Goal: Use online tool/utility: Use online tool/utility

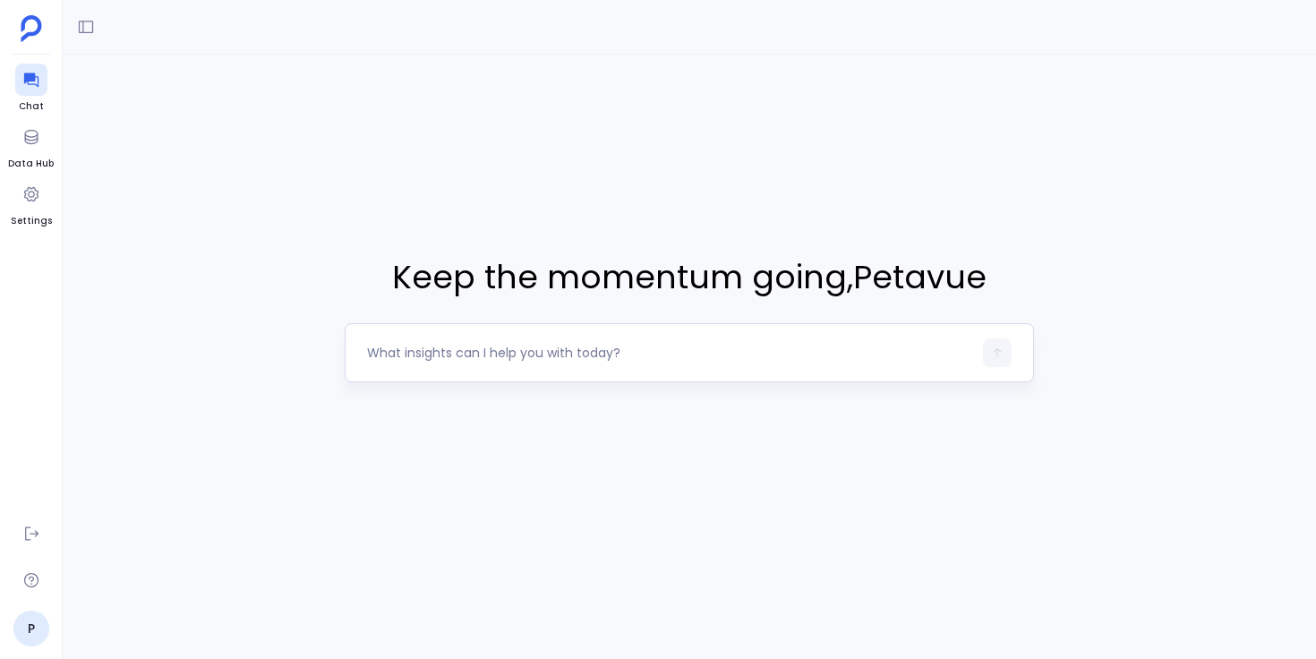
click at [555, 357] on textarea at bounding box center [669, 353] width 605 height 18
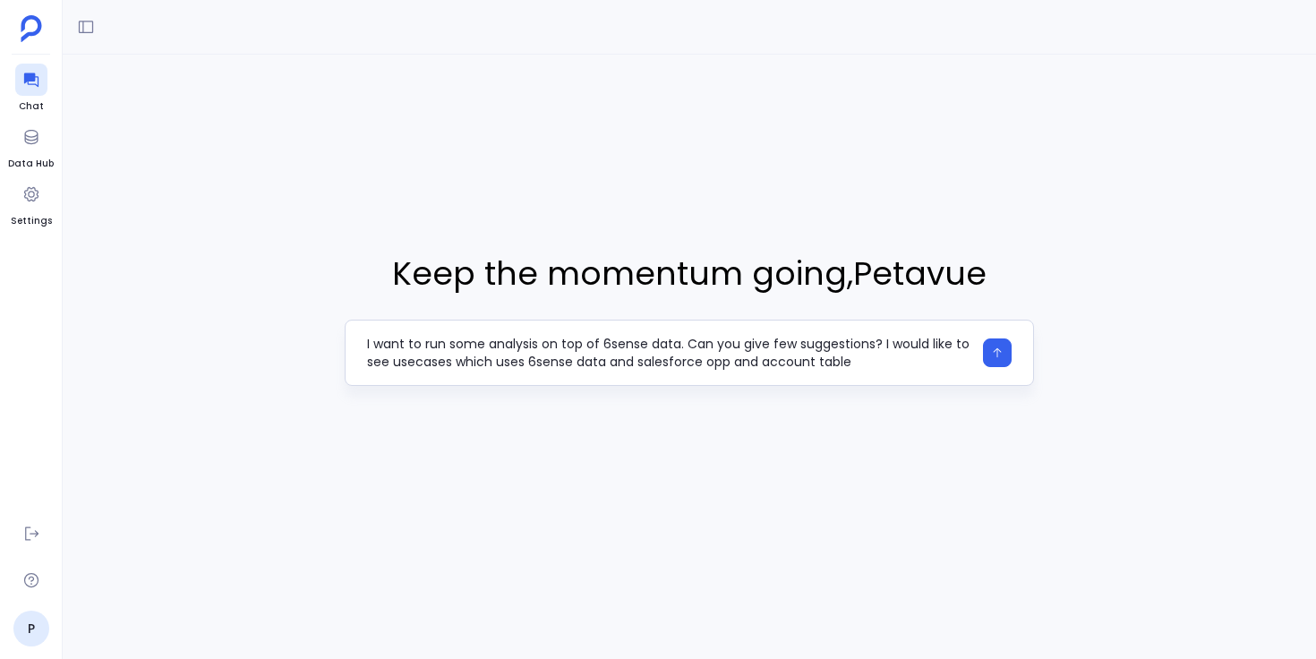
type textarea "I want to run some analysis on top of 6sense data. Can you give few suggestions…"
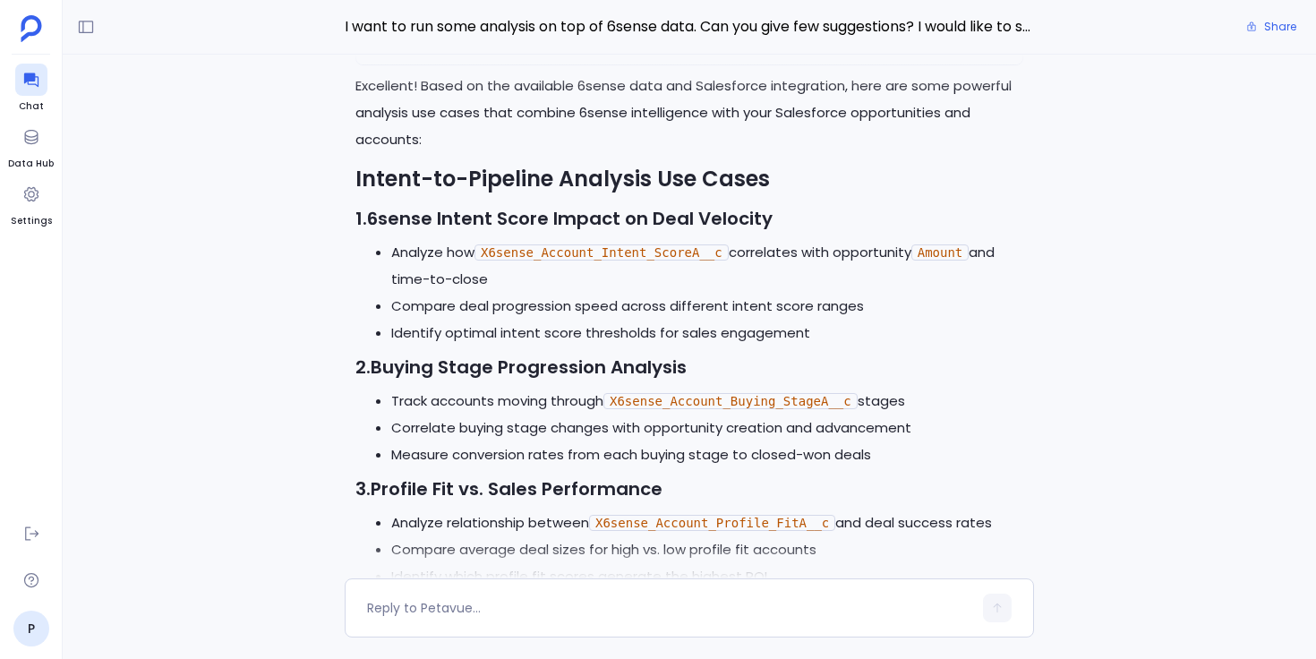
scroll to position [-1322, 0]
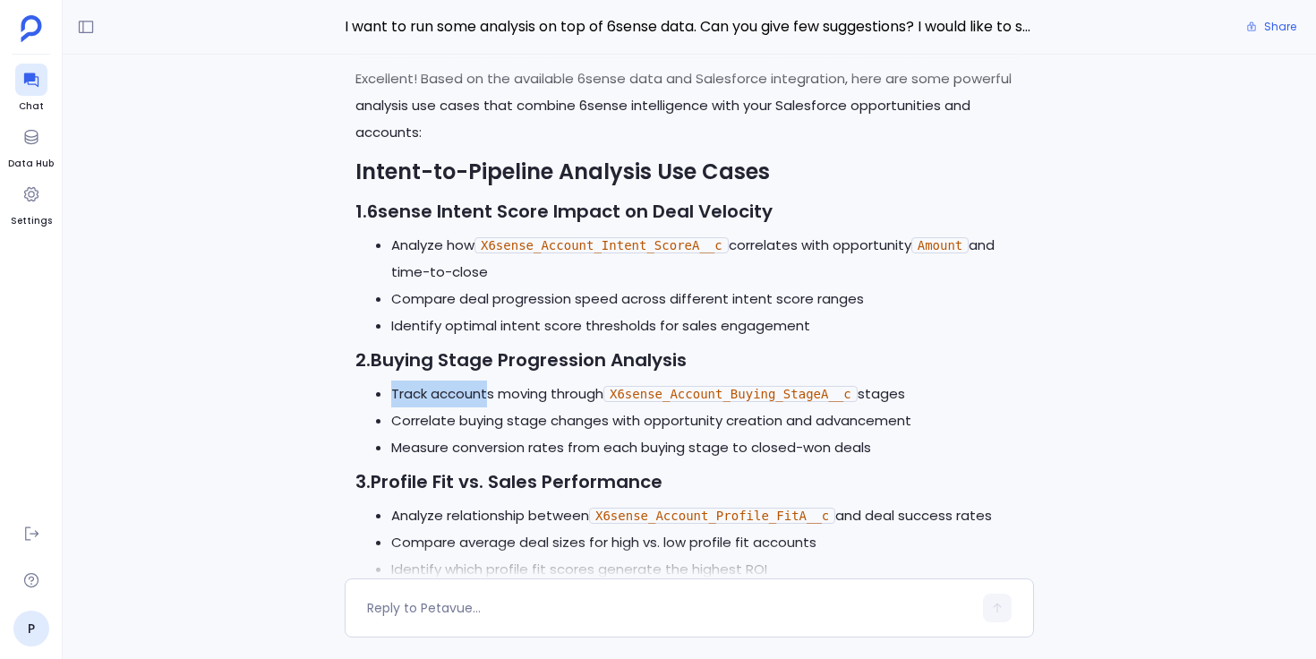
drag, startPoint x: 394, startPoint y: 389, endPoint x: 492, endPoint y: 384, distance: 97.7
click at [492, 384] on li "Track accounts moving through X6sense_Account_Buying_StageA__c stages" at bounding box center [707, 394] width 632 height 27
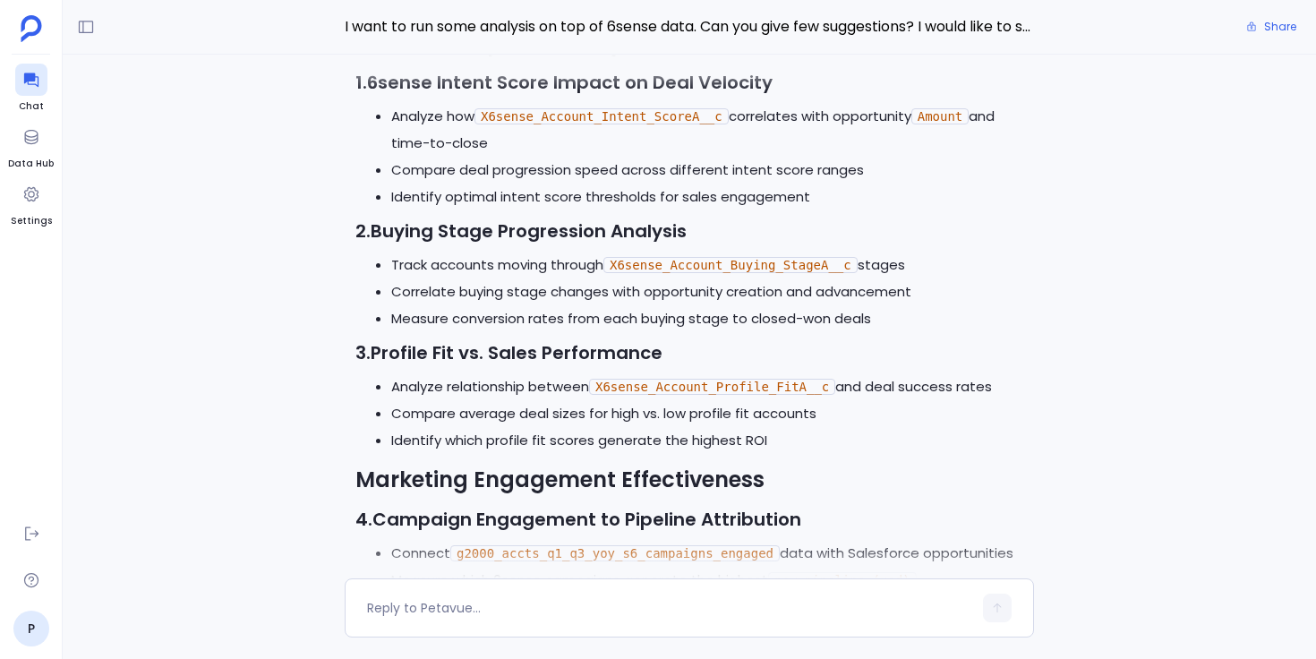
scroll to position [-1174, 0]
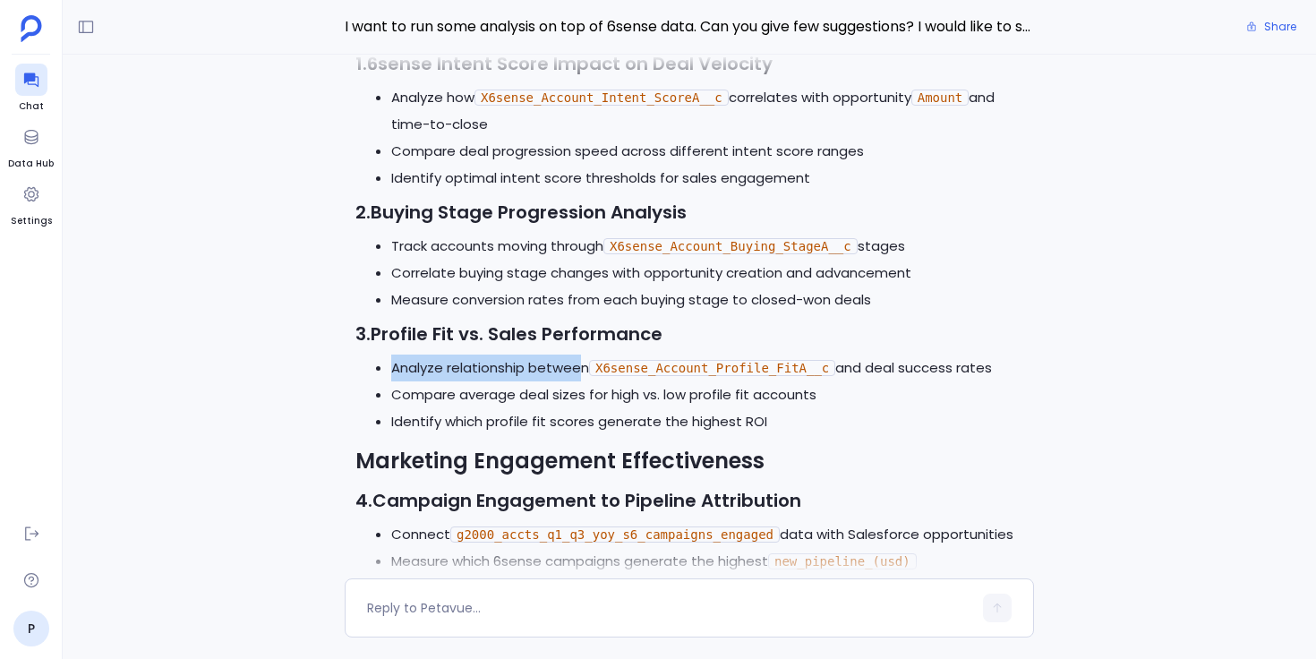
drag, startPoint x: 394, startPoint y: 365, endPoint x: 580, endPoint y: 354, distance: 186.6
click at [580, 355] on li "Analyze relationship between X6sense_Account_Profile_FitA__c and deal success r…" at bounding box center [707, 368] width 632 height 27
click at [582, 355] on li "Analyze relationship between X6sense_Account_Profile_FitA__c and deal success r…" at bounding box center [707, 368] width 632 height 27
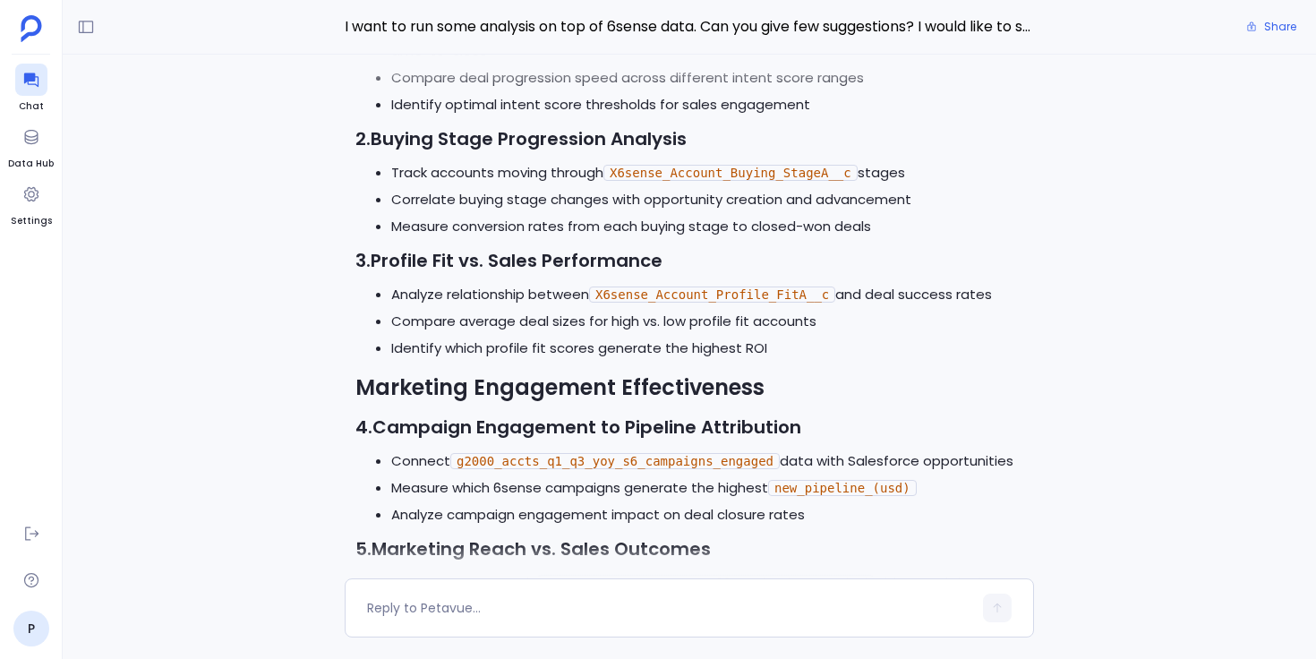
scroll to position [-1018, 0]
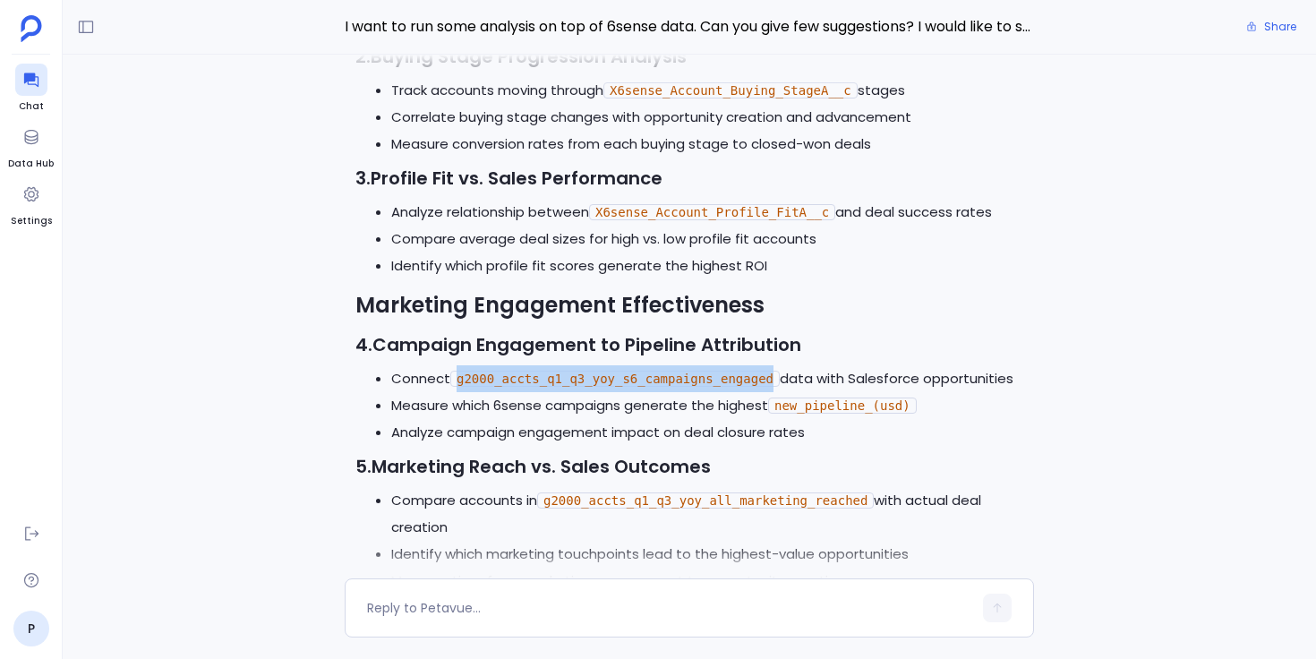
drag, startPoint x: 459, startPoint y: 375, endPoint x: 773, endPoint y: 373, distance: 313.4
click at [773, 373] on code "g2000_accts_q1_q3_yoy_s6_campaigns_engaged" at bounding box center [614, 379] width 329 height 16
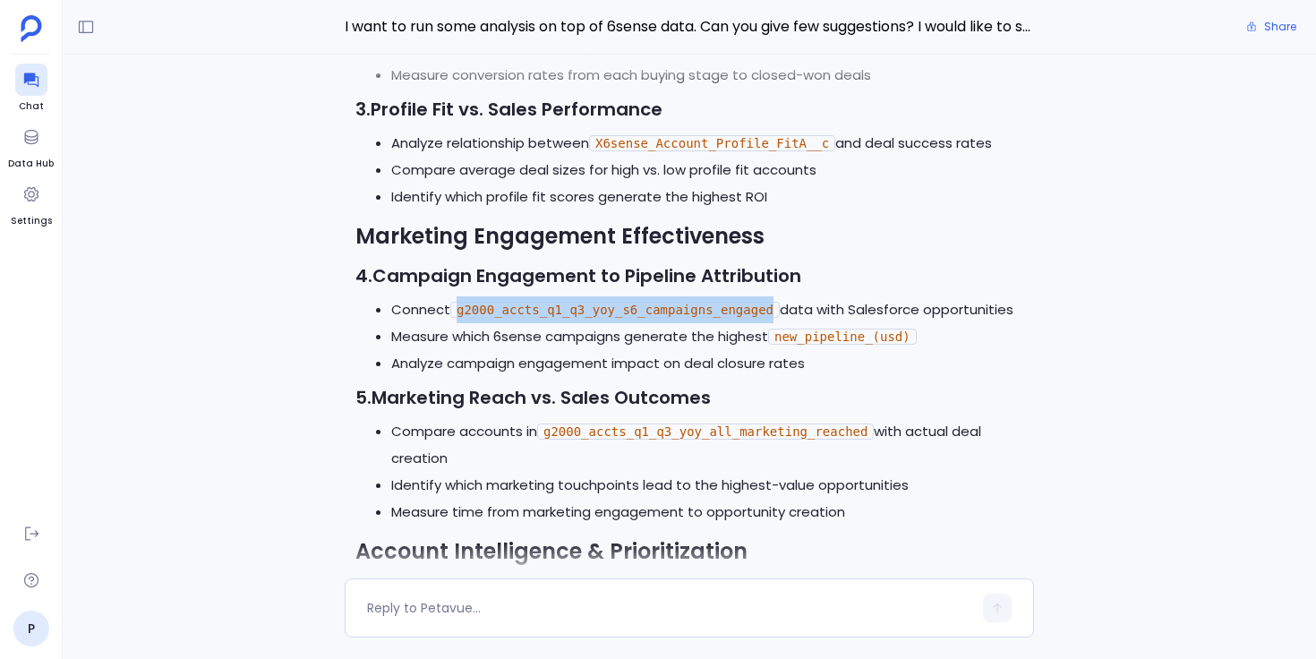
scroll to position [-949, 0]
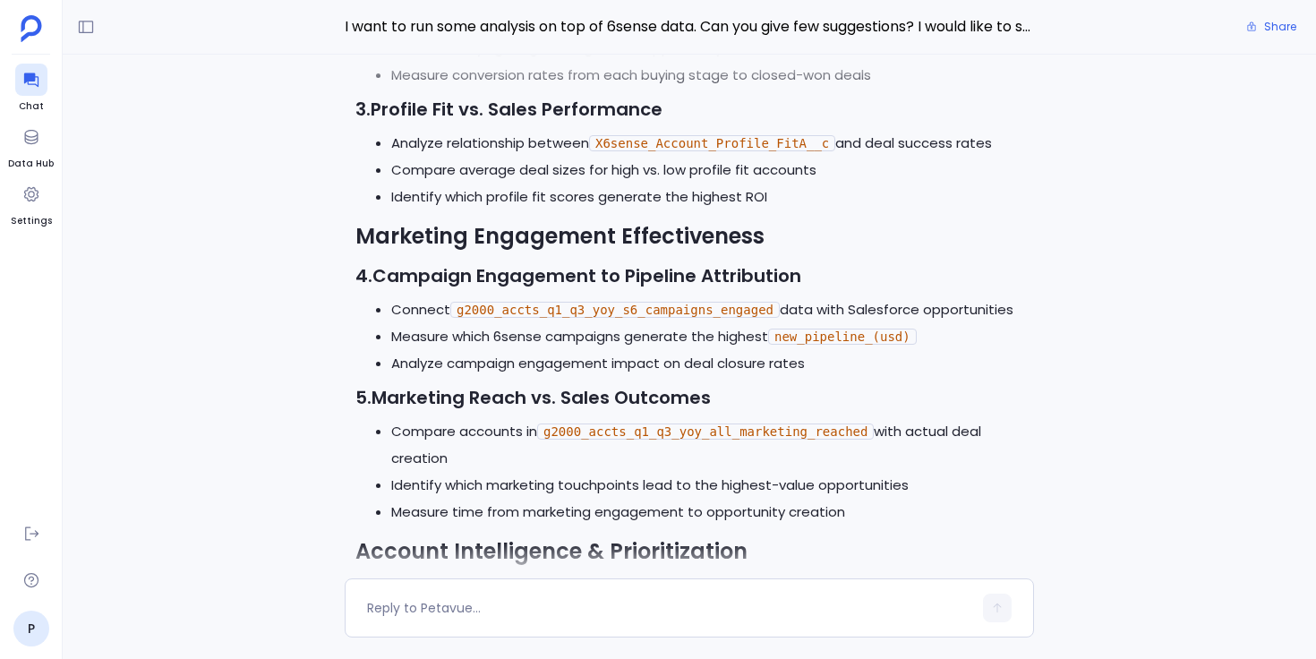
click at [780, 364] on li "Analyze campaign engagement impact on deal closure rates" at bounding box center [707, 363] width 632 height 27
drag, startPoint x: 780, startPoint y: 331, endPoint x: 912, endPoint y: 327, distance: 132.6
click at [912, 329] on code "new_pipeline_(usd)" at bounding box center [842, 337] width 149 height 16
click at [913, 329] on code "new_pipeline_(usd)" at bounding box center [842, 337] width 149 height 16
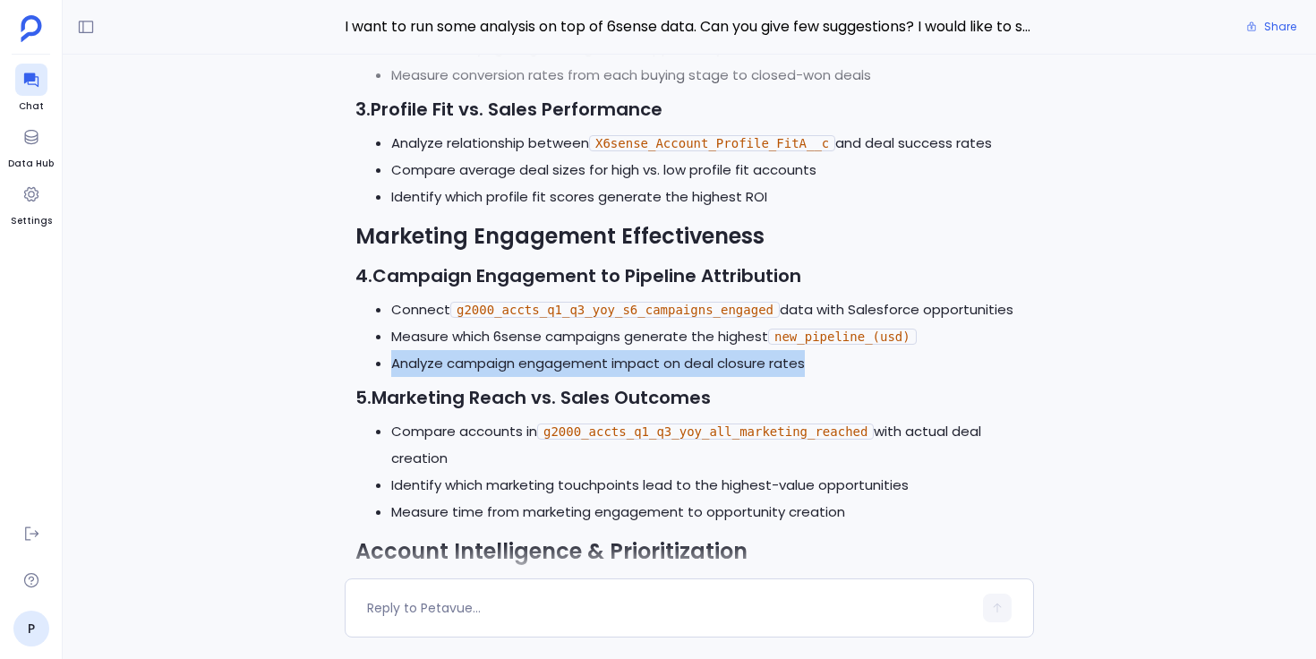
drag, startPoint x: 395, startPoint y: 361, endPoint x: 809, endPoint y: 354, distance: 414.6
click at [809, 354] on li "Analyze campaign engagement impact on deal closure rates" at bounding box center [707, 363] width 632 height 27
click at [810, 354] on li "Analyze campaign engagement impact on deal closure rates" at bounding box center [707, 363] width 632 height 27
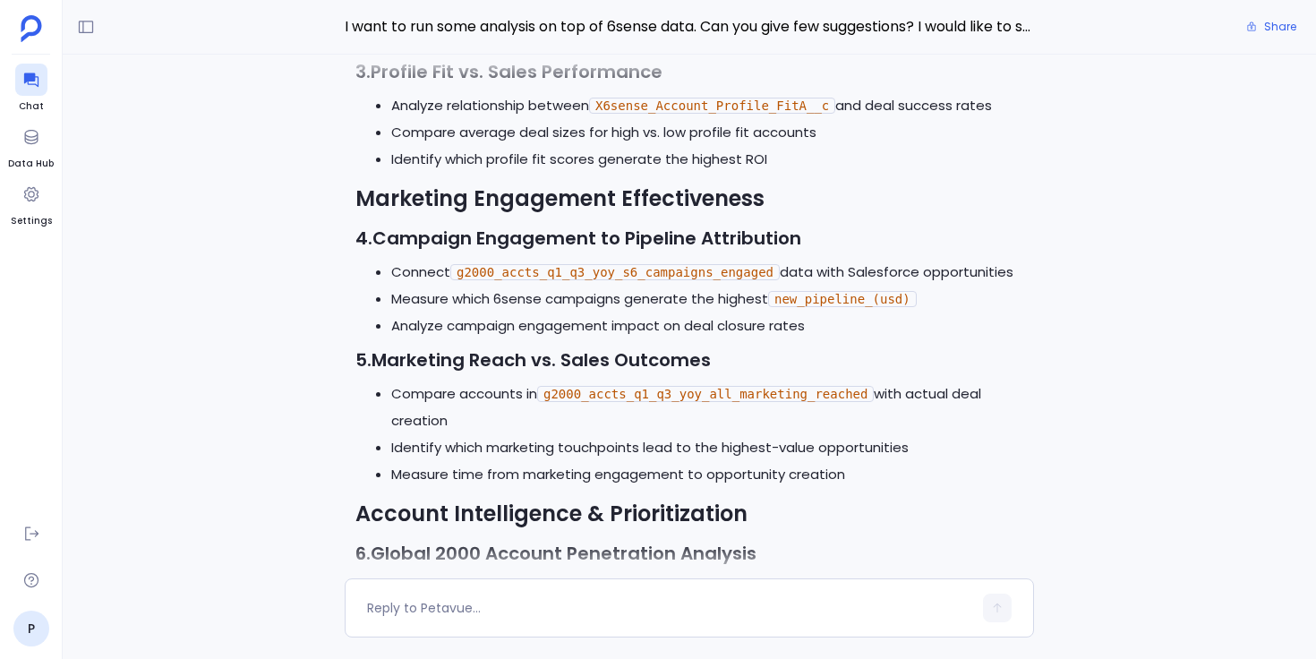
scroll to position [-904, 0]
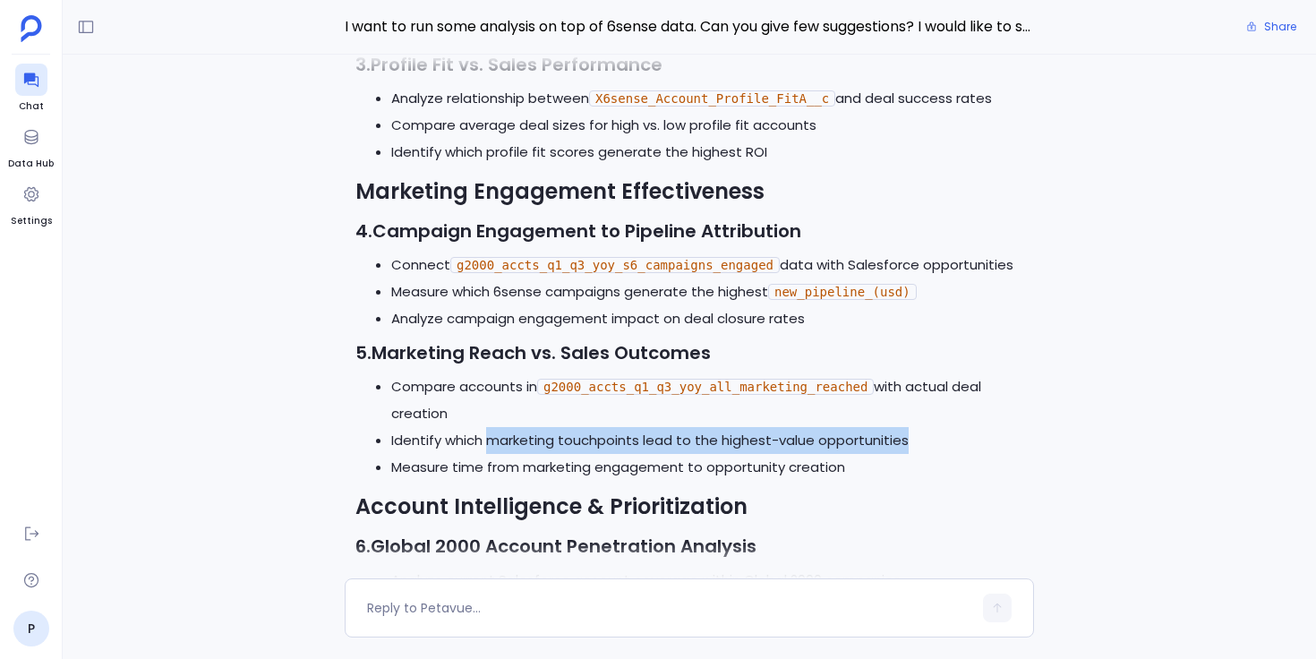
drag, startPoint x: 488, startPoint y: 439, endPoint x: 908, endPoint y: 437, distance: 419.9
click at [909, 436] on li "Identify which marketing touchpoints lead to the highest-value opportunities" at bounding box center [707, 440] width 632 height 27
click at [908, 437] on li "Identify which marketing touchpoints lead to the highest-value opportunities" at bounding box center [707, 440] width 632 height 27
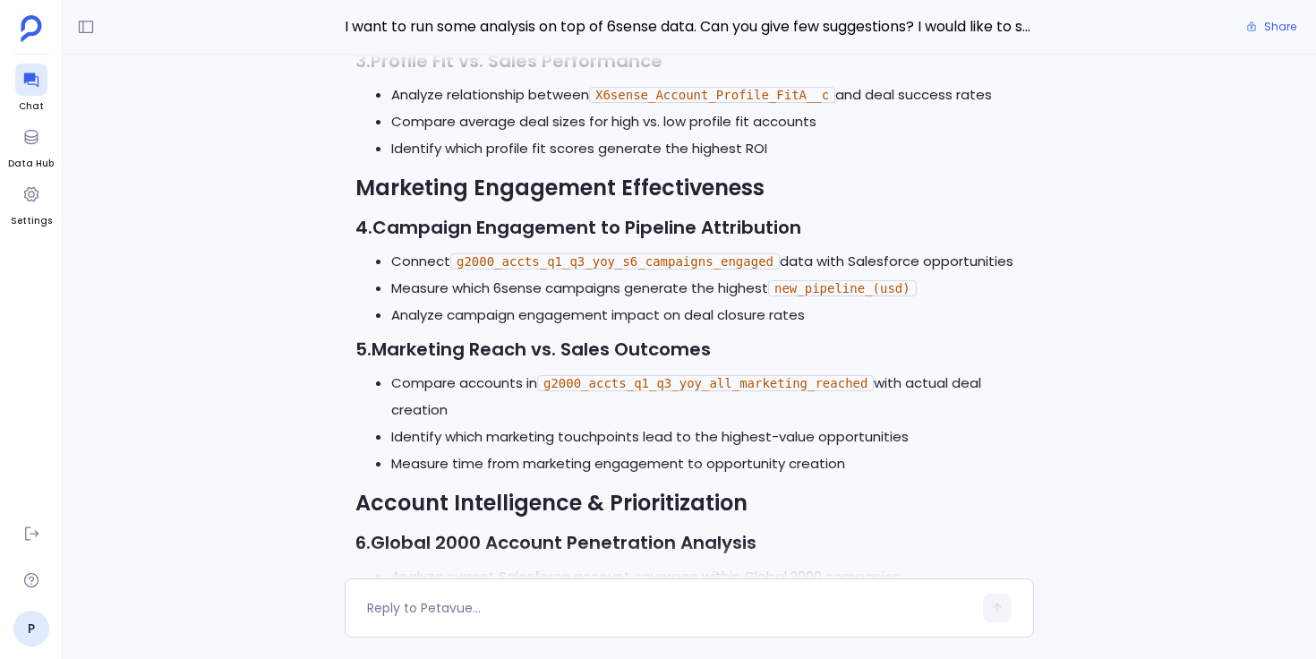
scroll to position [-886, 0]
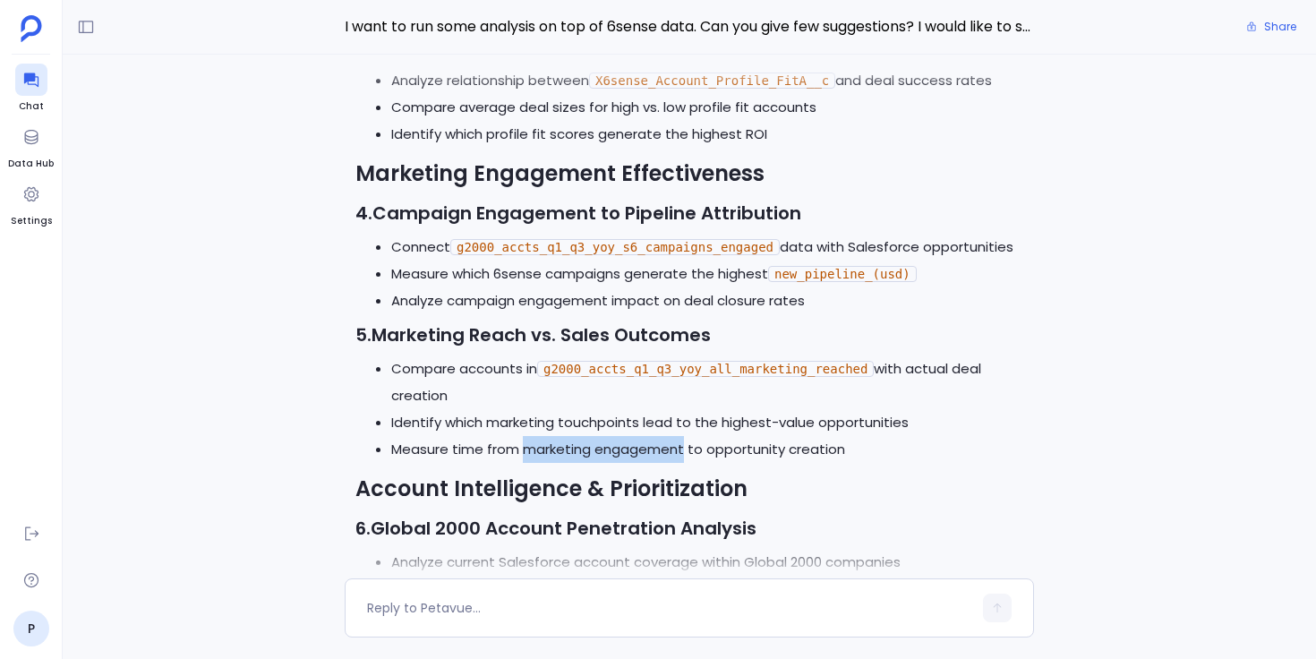
drag, startPoint x: 524, startPoint y: 449, endPoint x: 681, endPoint y: 446, distance: 157.6
click at [681, 446] on li "Measure time from marketing engagement to opportunity creation" at bounding box center [707, 449] width 632 height 27
click at [699, 446] on li "Measure time from marketing engagement to opportunity creation" at bounding box center [707, 449] width 632 height 27
drag, startPoint x: 683, startPoint y: 446, endPoint x: 524, endPoint y: 445, distance: 159.4
click at [524, 445] on li "Measure time from marketing engagement to opportunity creation" at bounding box center [707, 449] width 632 height 27
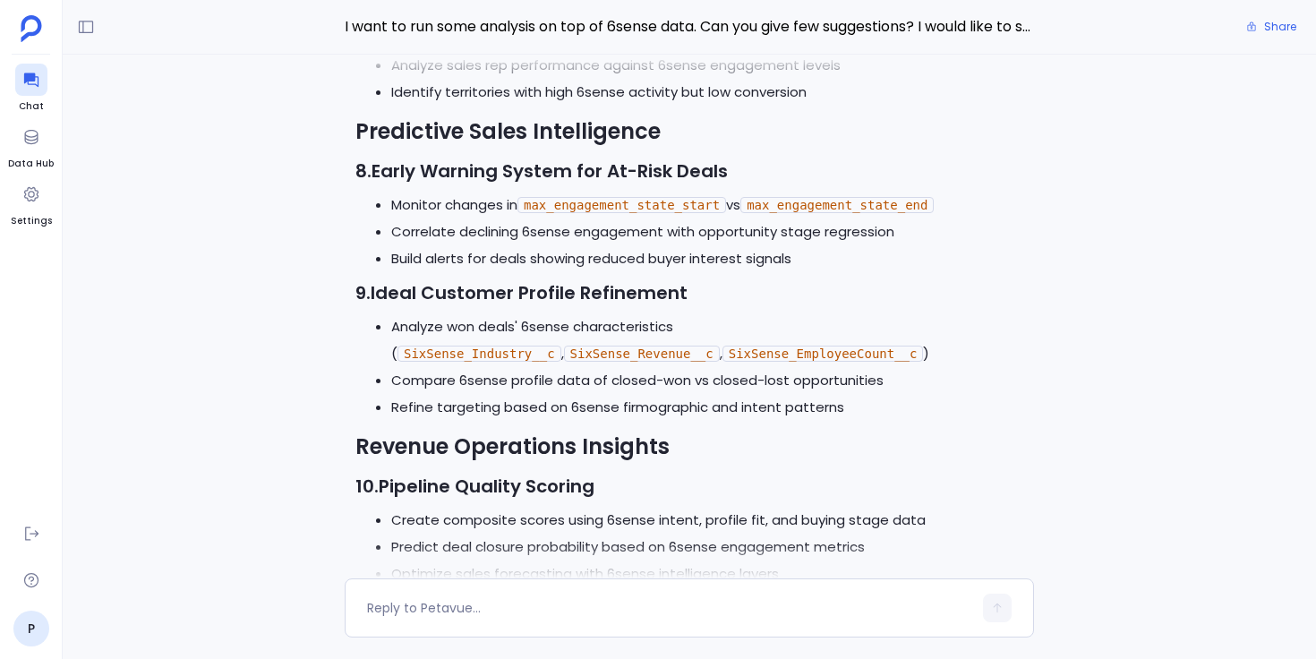
scroll to position [-212, 0]
